Goal: Transaction & Acquisition: Obtain resource

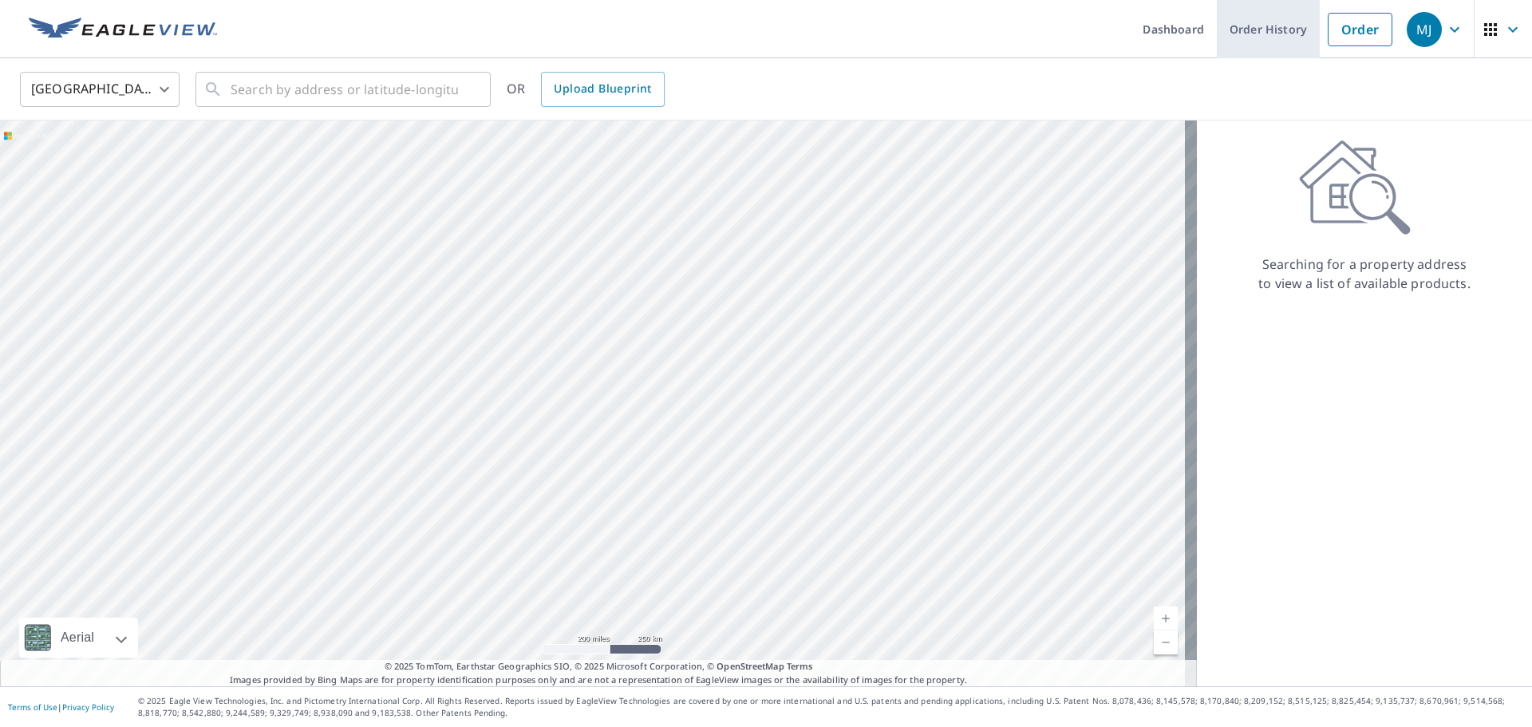
click at [1249, 22] on link "Order History" at bounding box center [1268, 29] width 103 height 58
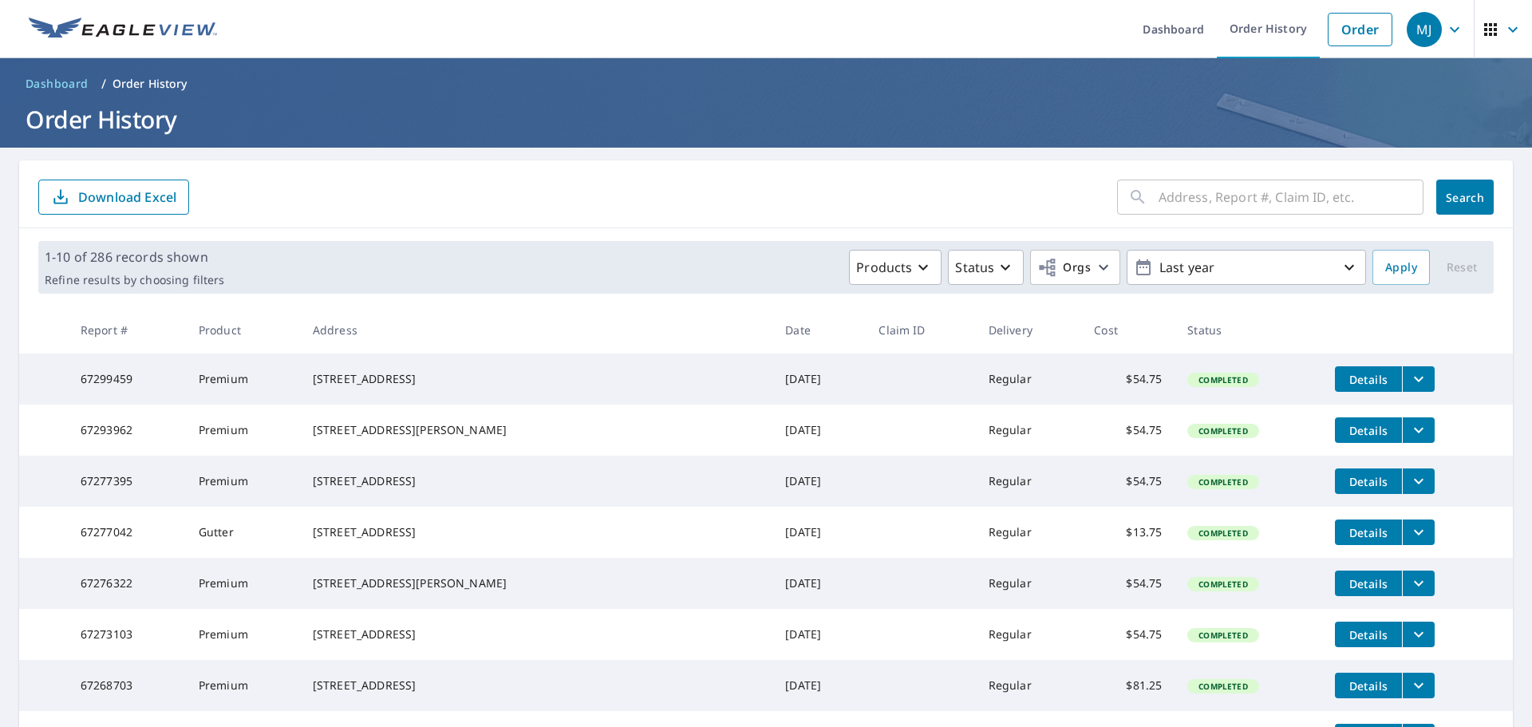
click at [1266, 204] on input "text" at bounding box center [1291, 197] width 265 height 45
type input "[PERSON_NAME]"
click at [1465, 176] on div "[PERSON_NAME] ​ Search Download Excel" at bounding box center [766, 194] width 1494 height 68
click at [1457, 197] on span "Search" at bounding box center [1465, 197] width 32 height 15
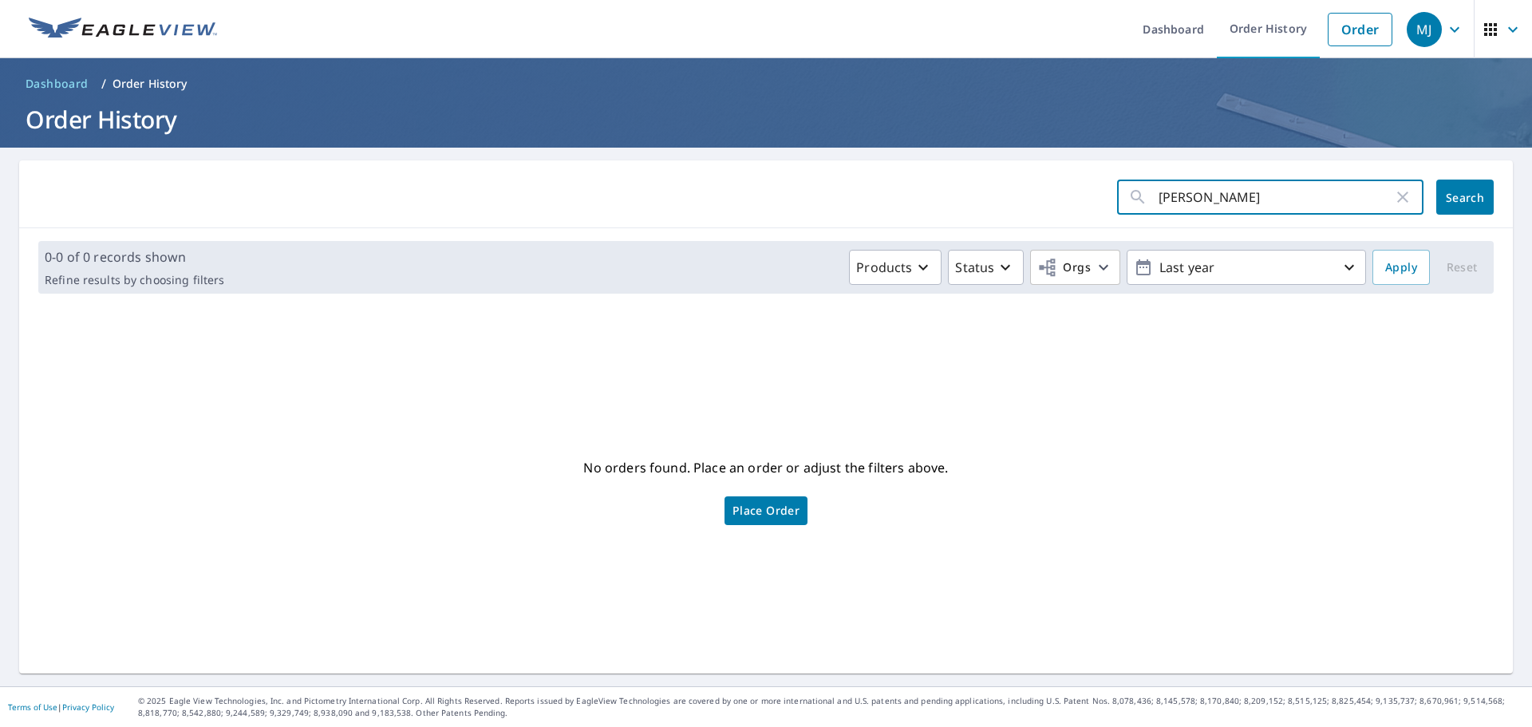
click at [1218, 198] on input "[PERSON_NAME]" at bounding box center [1276, 197] width 235 height 45
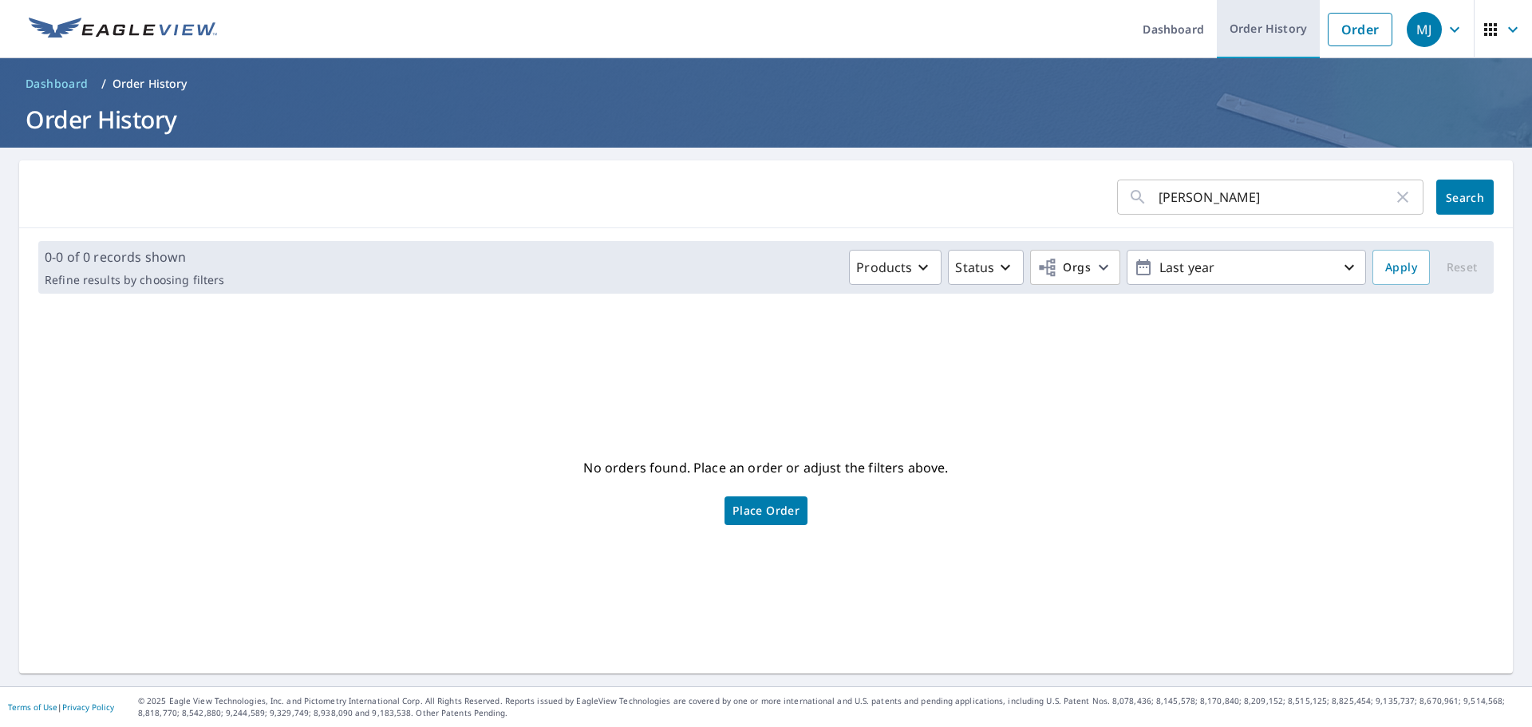
click at [1275, 25] on link "Order History" at bounding box center [1268, 29] width 103 height 58
click at [1464, 196] on span "Search" at bounding box center [1465, 197] width 32 height 15
click at [1266, 26] on link "Order History" at bounding box center [1268, 29] width 103 height 58
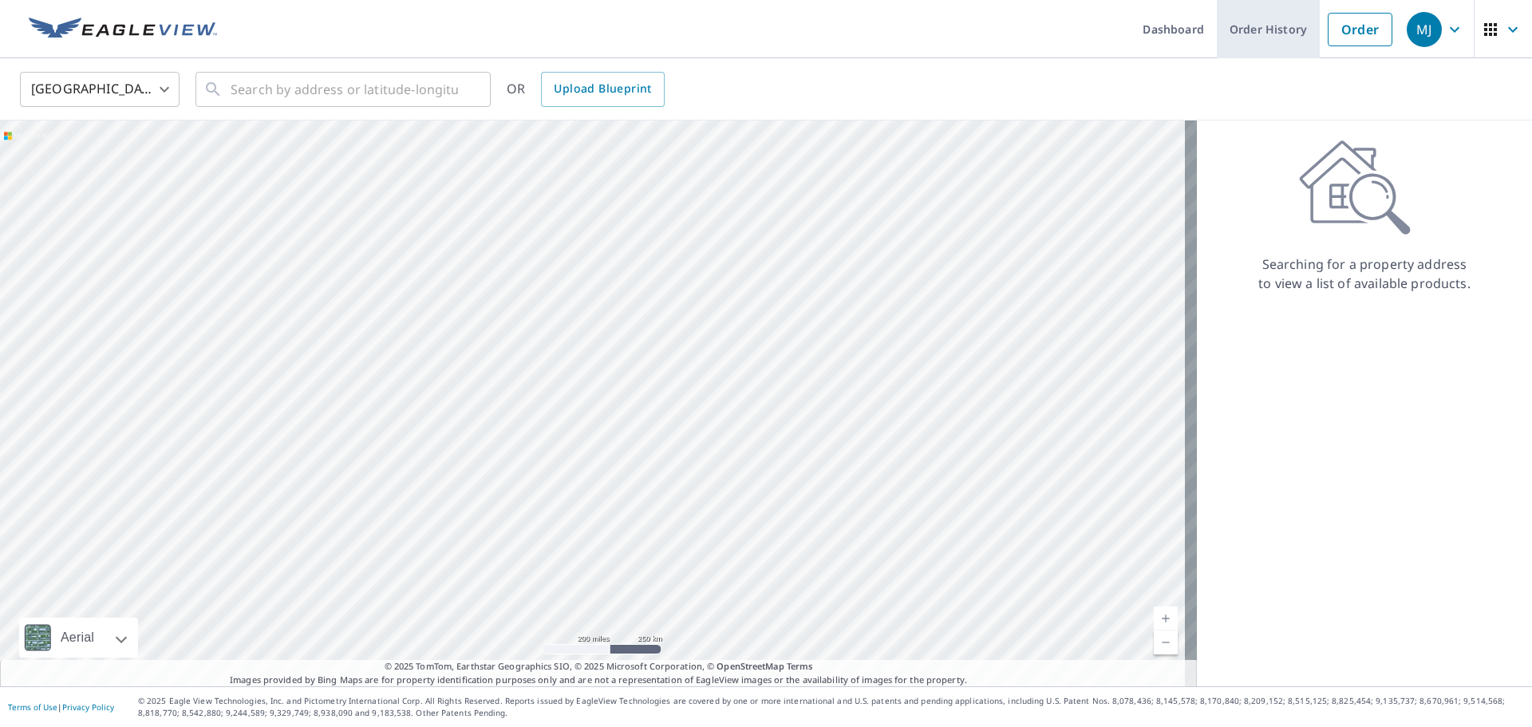
click at [1268, 26] on link "Order History" at bounding box center [1268, 29] width 103 height 58
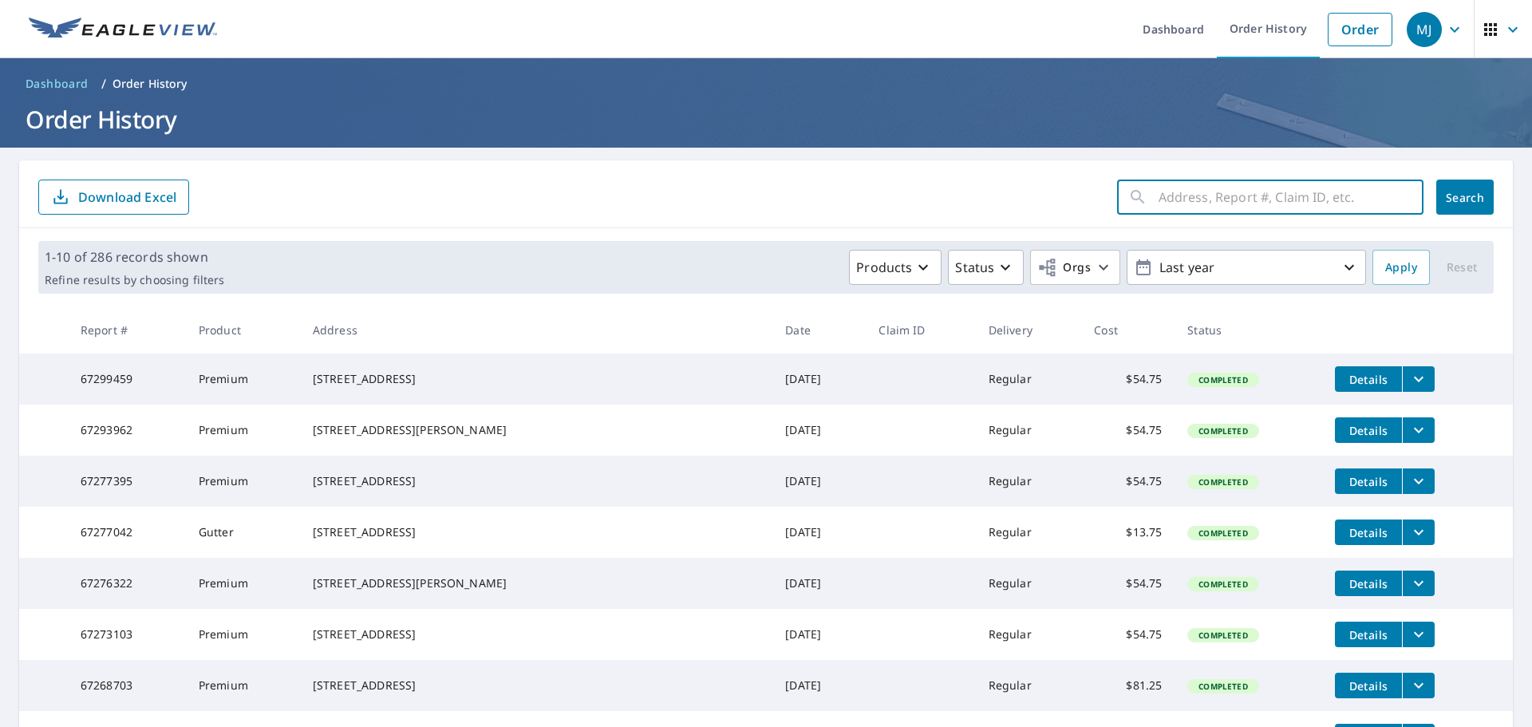
click at [1212, 192] on input "text" at bounding box center [1291, 197] width 265 height 45
type input "NN"
click button "Search" at bounding box center [1464, 197] width 57 height 35
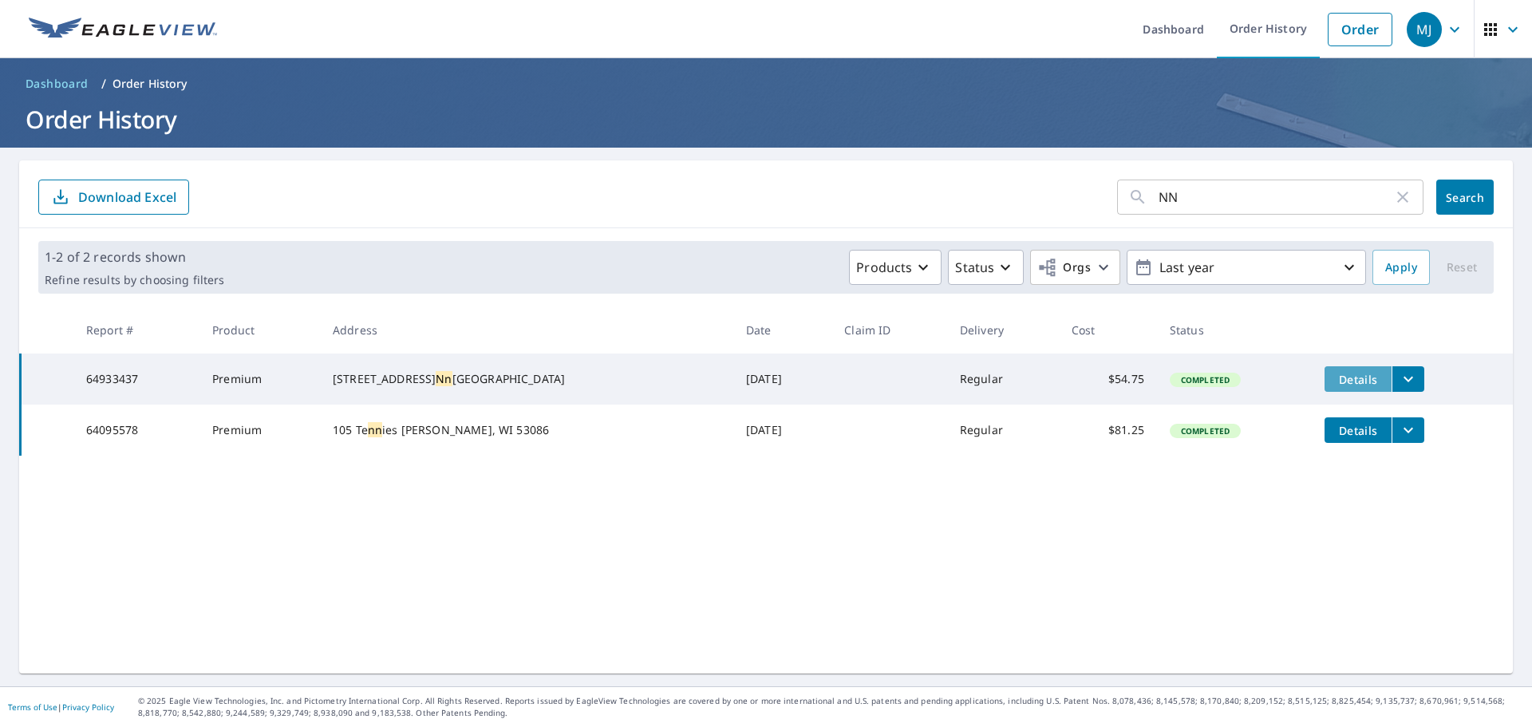
click at [1338, 379] on span "Details" at bounding box center [1358, 379] width 48 height 15
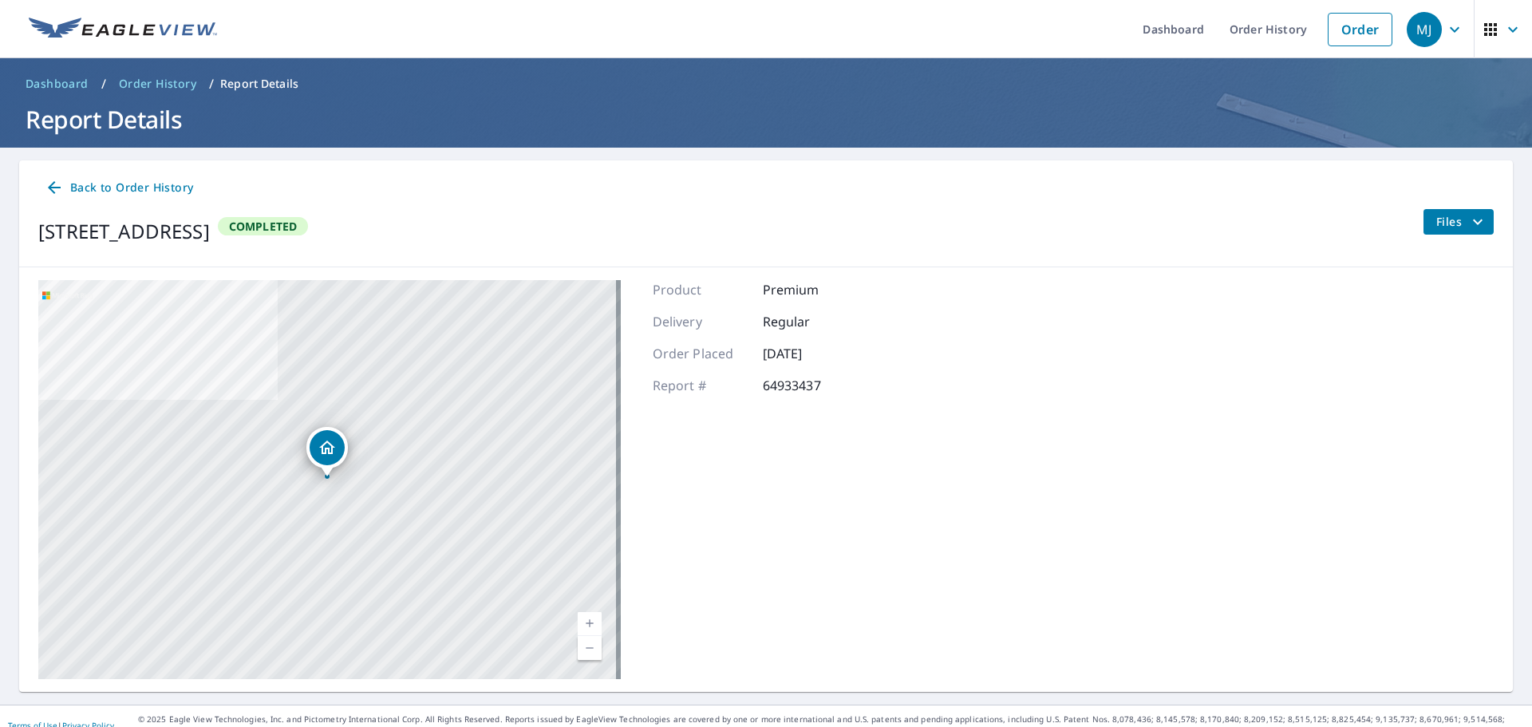
click at [1452, 231] on button "Files" at bounding box center [1458, 222] width 71 height 26
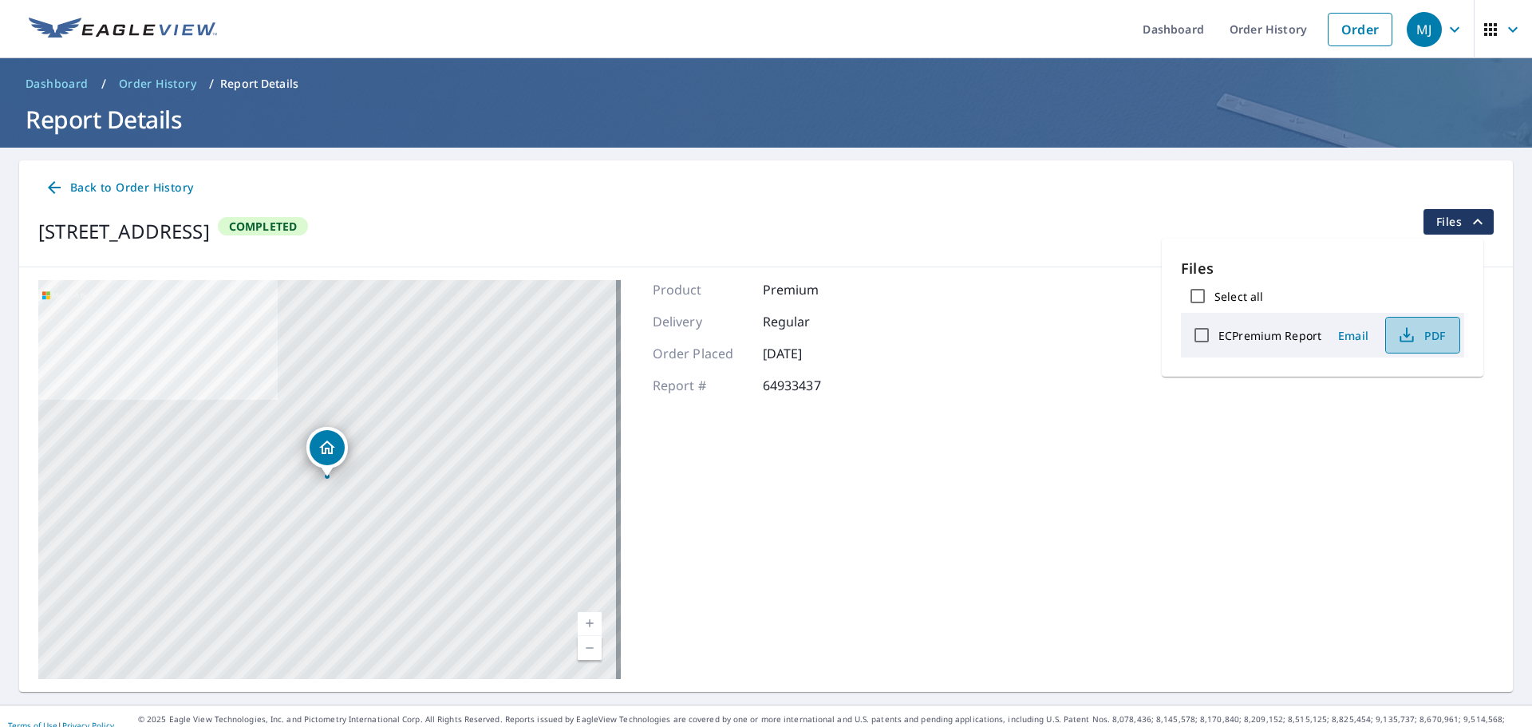
click at [1429, 331] on span "PDF" at bounding box center [1421, 335] width 51 height 19
